Goal: Task Accomplishment & Management: Manage account settings

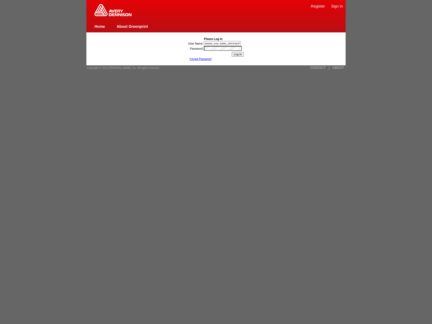
type input "nessus_was_name_xmvwnsxh"
click at [238, 54] on input "Log In" at bounding box center [238, 54] width 12 height 5
click at [113, 15] on img at bounding box center [113, 10] width 37 height 12
